Goal: Check status: Verify the current state of an ongoing process or item

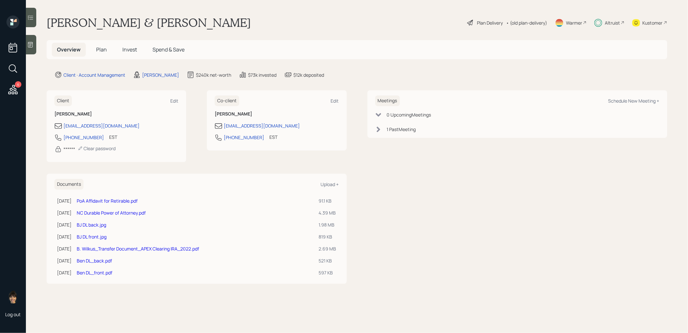
click at [133, 49] on span "Invest" at bounding box center [129, 49] width 15 height 7
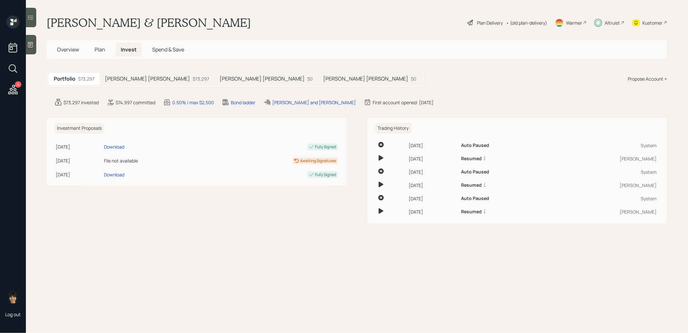
click at [125, 75] on div "[PERSON_NAME] [PERSON_NAME] $73,297" at bounding box center [157, 79] width 115 height 12
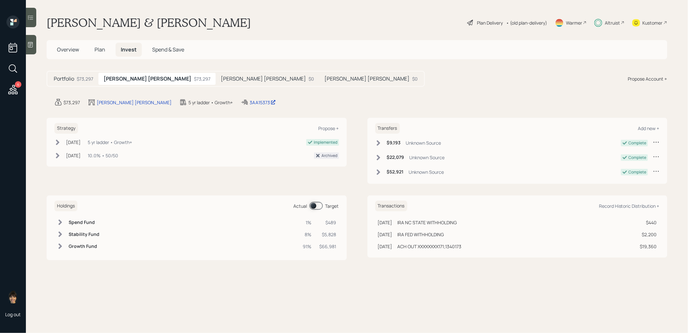
click at [221, 80] on h5 "[PERSON_NAME] [PERSON_NAME]" at bounding box center [263, 79] width 85 height 6
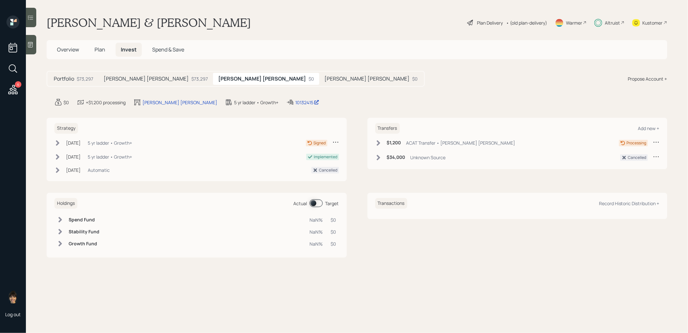
click at [58, 141] on icon at bounding box center [58, 143] width 4 height 6
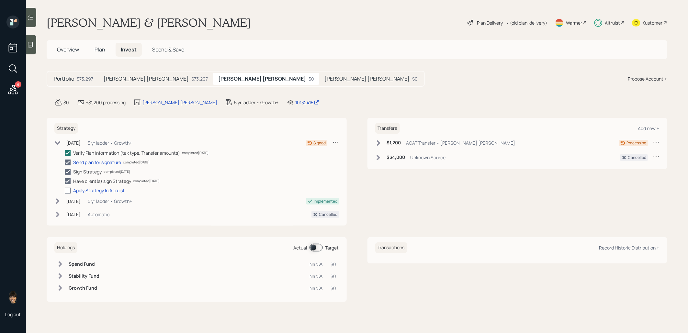
click at [71, 190] on label at bounding box center [69, 190] width 8 height 7
click at [65, 190] on input "checkbox" at bounding box center [64, 190] width 0 height 0
checkbox input "true"
click at [324, 79] on h5 "[PERSON_NAME] [PERSON_NAME]" at bounding box center [366, 79] width 85 height 6
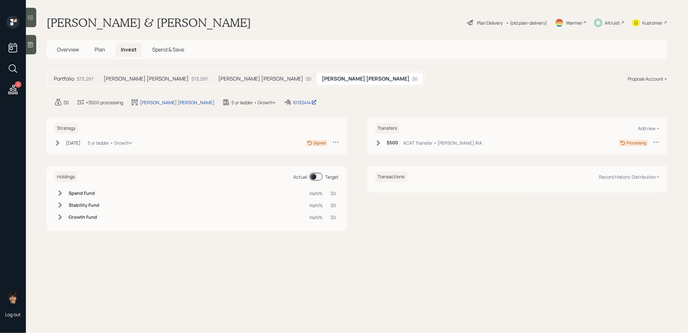
click at [58, 143] on icon at bounding box center [58, 143] width 4 height 6
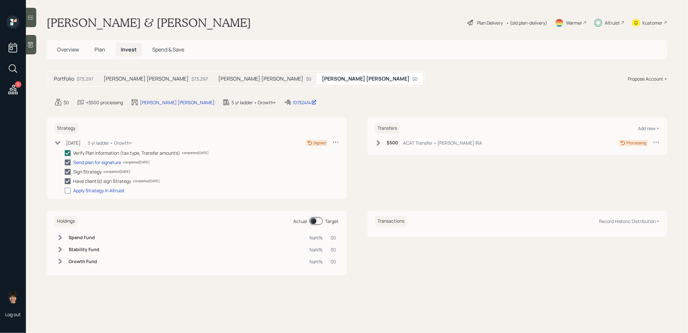
click at [69, 190] on div at bounding box center [68, 191] width 6 height 6
click at [65, 190] on input "checkbox" at bounding box center [64, 190] width 0 height 0
checkbox input "true"
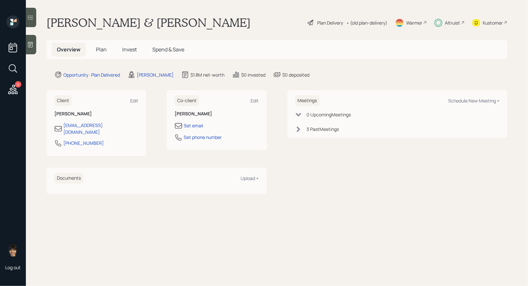
click at [129, 50] on span "Invest" at bounding box center [129, 49] width 15 height 7
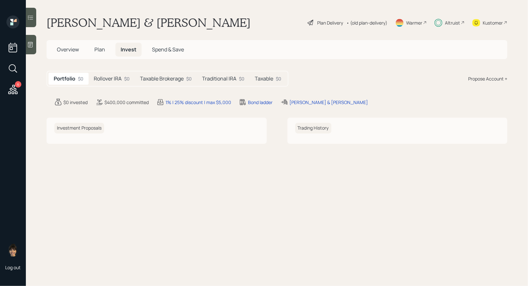
click at [110, 81] on h5 "Rollover IRA" at bounding box center [108, 79] width 28 height 6
